Goal: Register for event/course

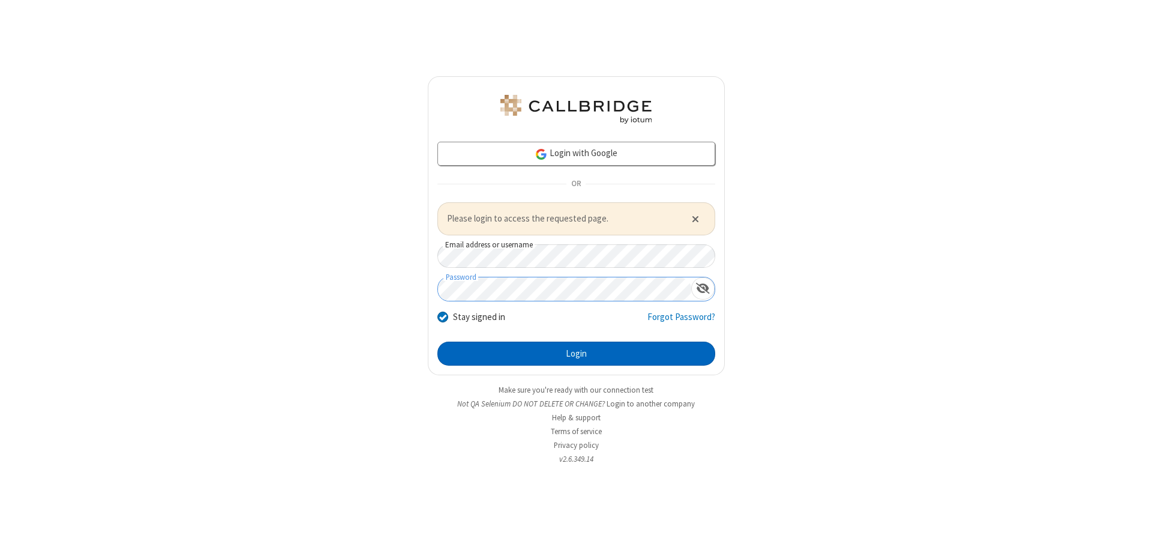
click at [576, 353] on button "Login" at bounding box center [576, 353] width 278 height 24
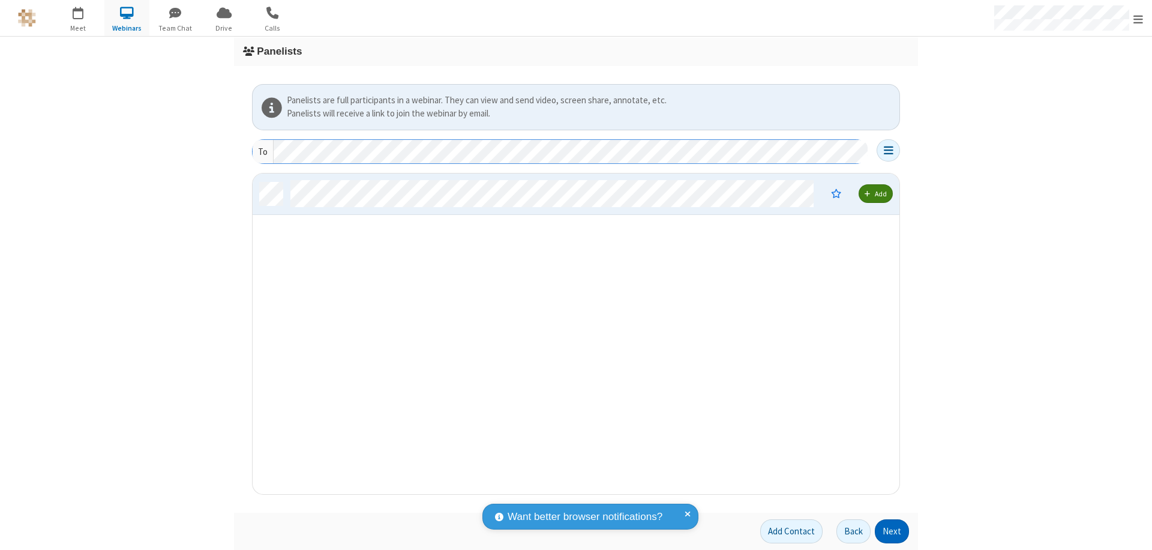
click at [892, 531] on button "Next" at bounding box center [892, 531] width 34 height 24
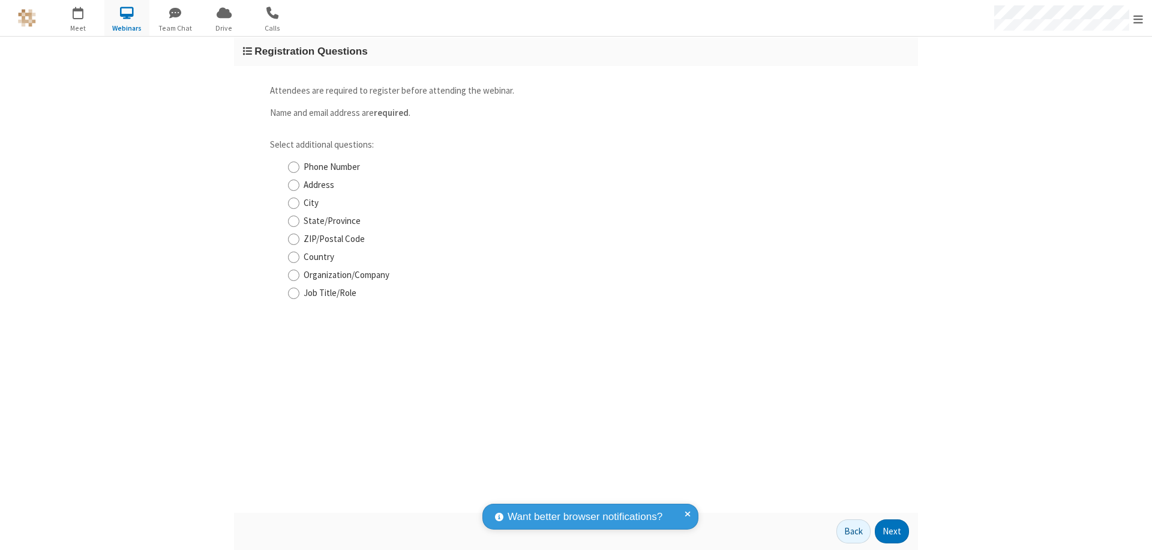
click at [293, 167] on input "Phone Number" at bounding box center [293, 167] width 11 height 13
checkbox input "true"
click at [892, 531] on button "Next" at bounding box center [892, 531] width 34 height 24
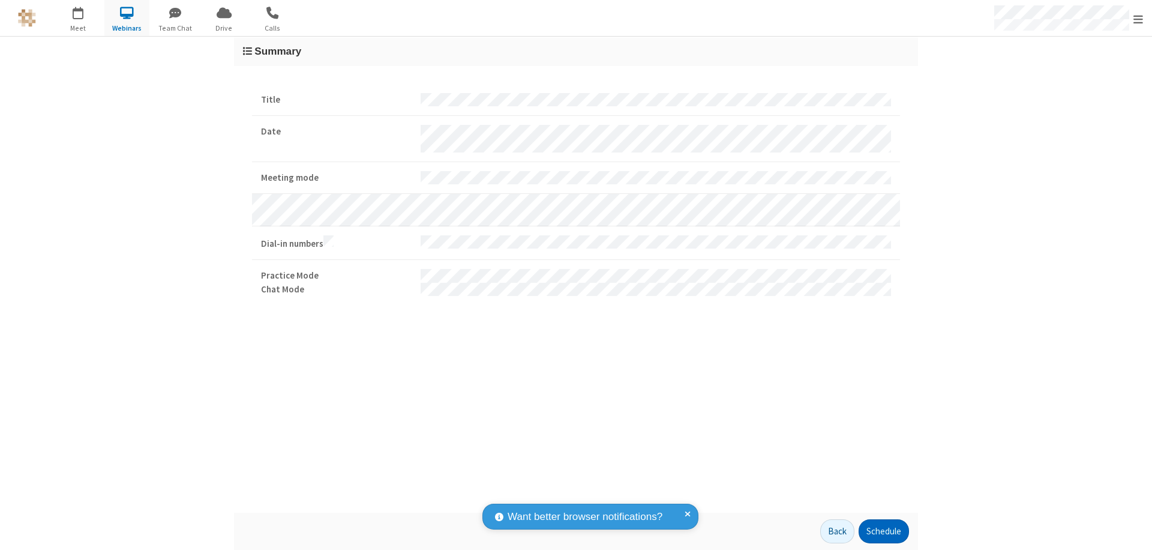
click at [883, 531] on button "Schedule" at bounding box center [884, 531] width 50 height 24
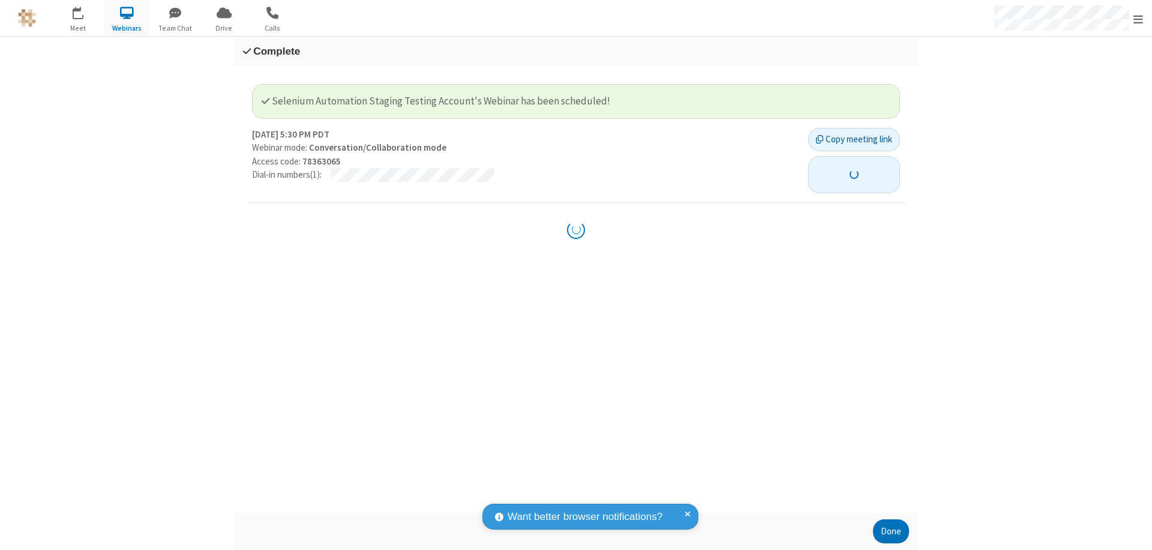
click at [847, 167] on button "button" at bounding box center [854, 174] width 92 height 37
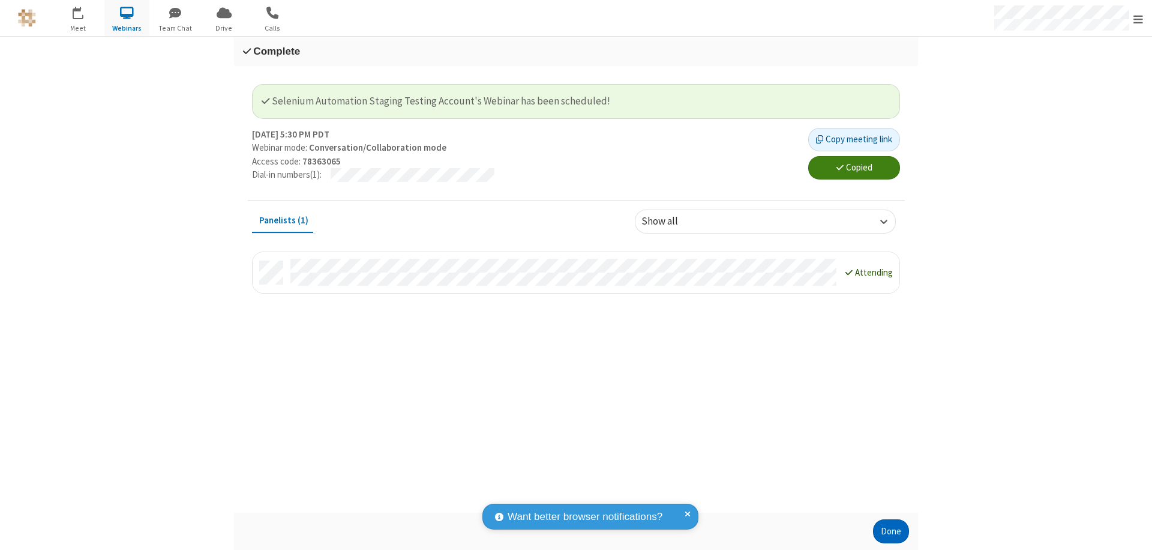
click at [891, 531] on button "Done" at bounding box center [891, 531] width 36 height 24
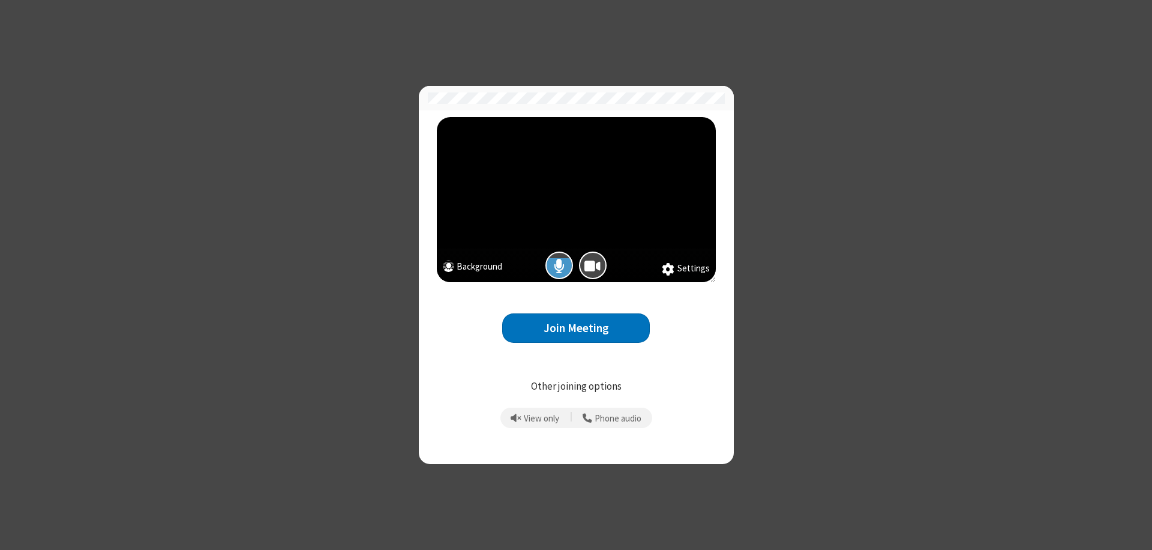
click at [576, 328] on button "Join Meeting" at bounding box center [576, 327] width 148 height 29
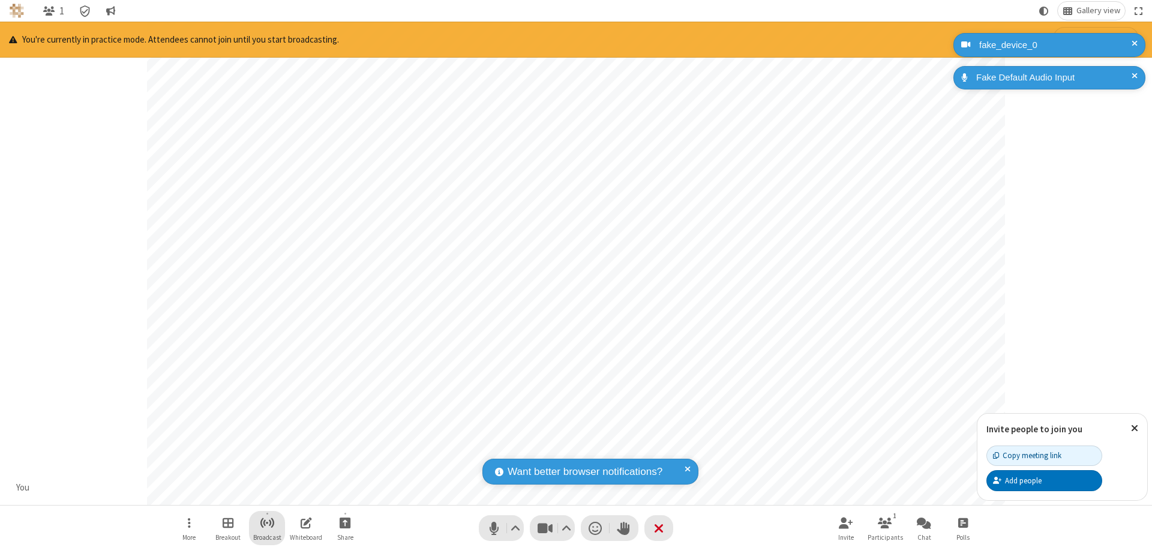
click at [266, 522] on span "Start broadcast" at bounding box center [267, 522] width 15 height 15
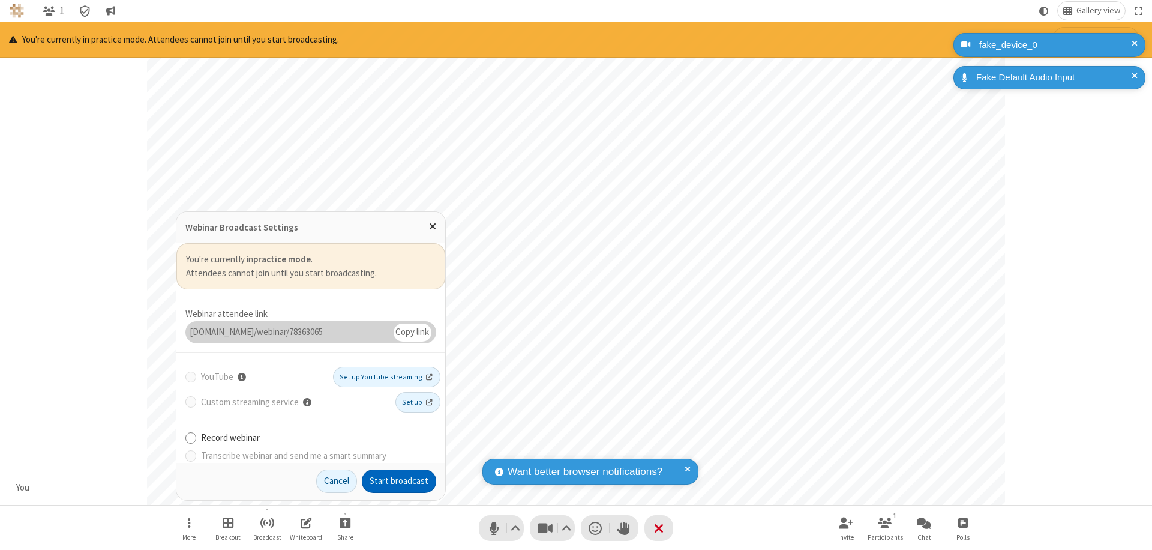
click at [399, 481] on button "Start broadcast" at bounding box center [399, 481] width 74 height 24
